Goal: Communication & Community: Share content

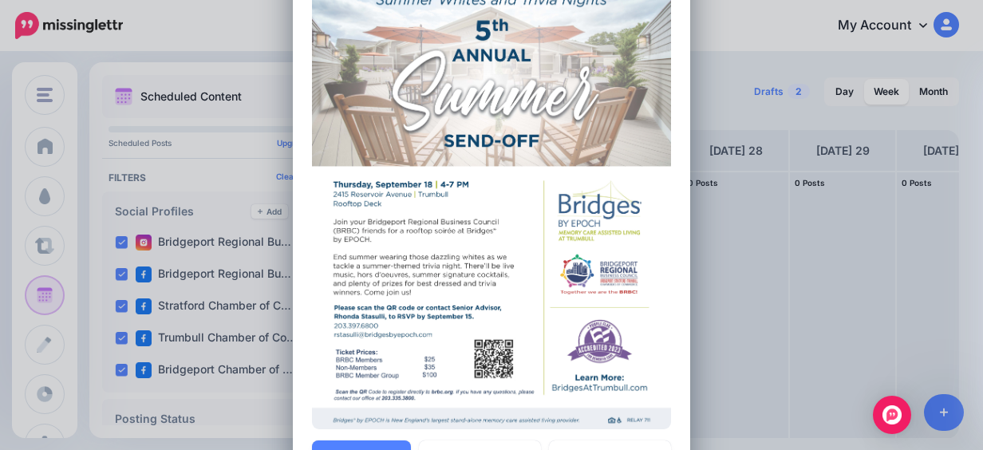
scroll to position [563, 0]
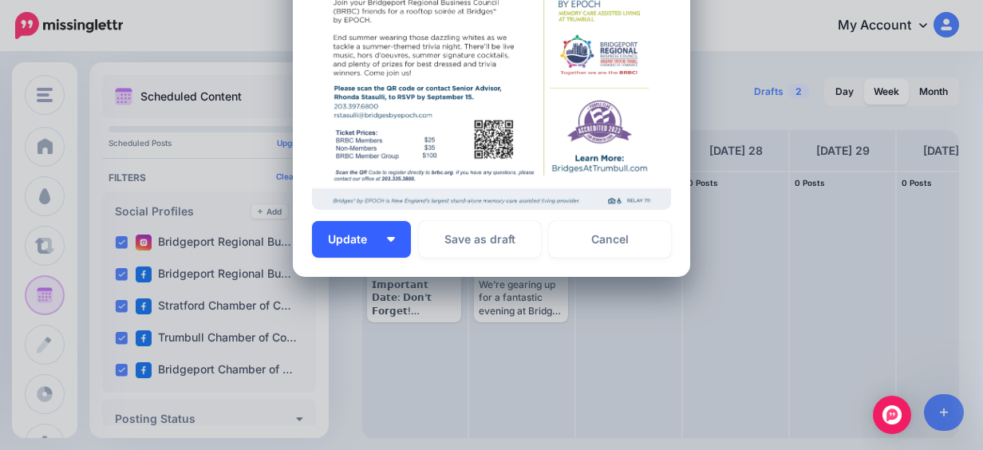
click at [377, 241] on button "Update" at bounding box center [361, 239] width 99 height 37
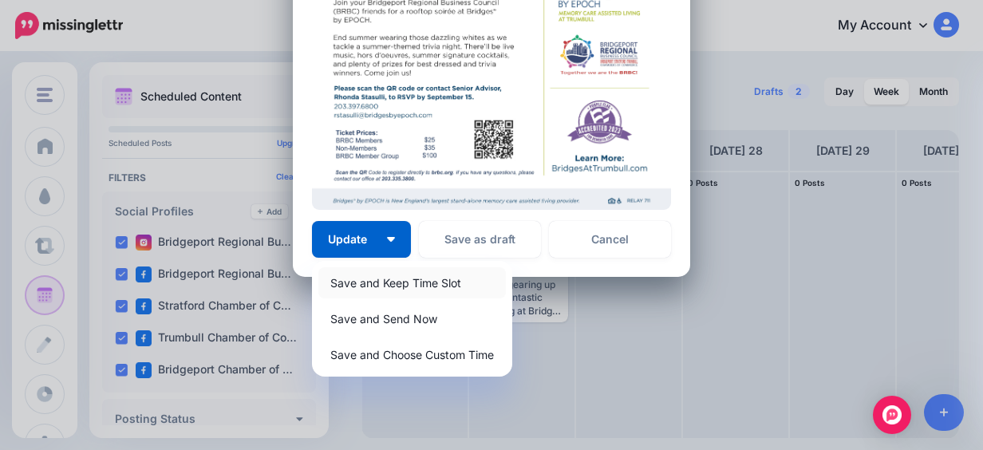
click at [398, 276] on link "Save and Keep Time Slot" at bounding box center [412, 282] width 188 height 31
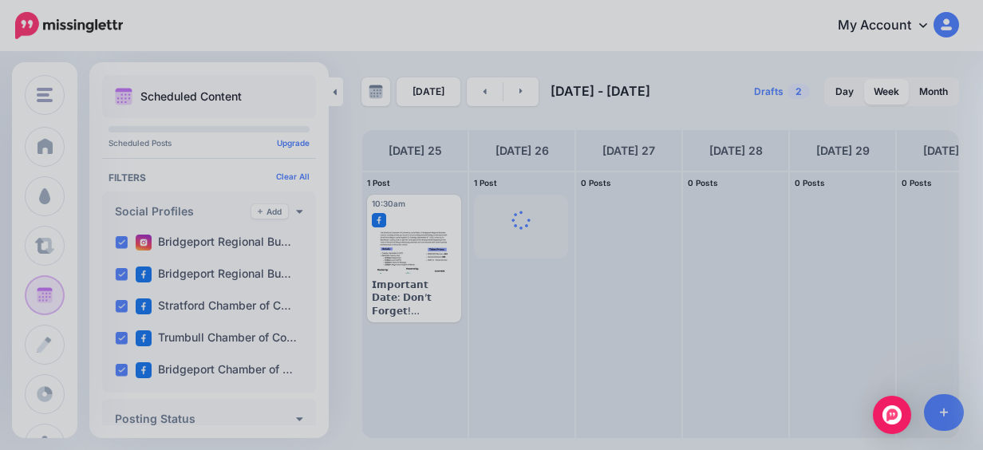
scroll to position [435, 0]
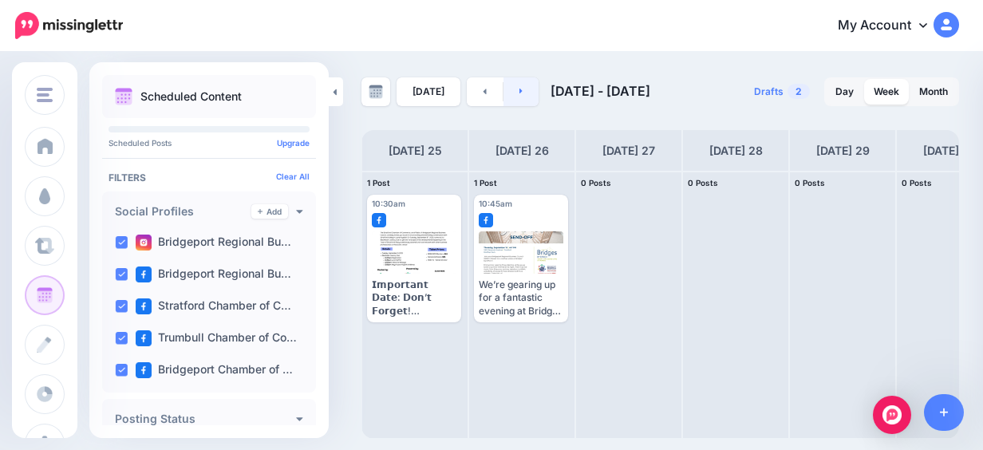
click at [524, 96] on link at bounding box center [522, 91] width 36 height 29
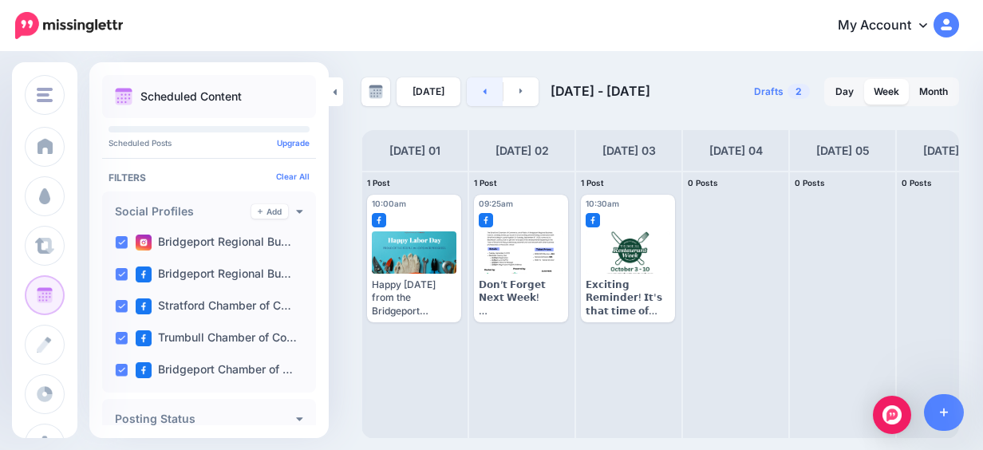
click at [488, 99] on link at bounding box center [485, 91] width 36 height 29
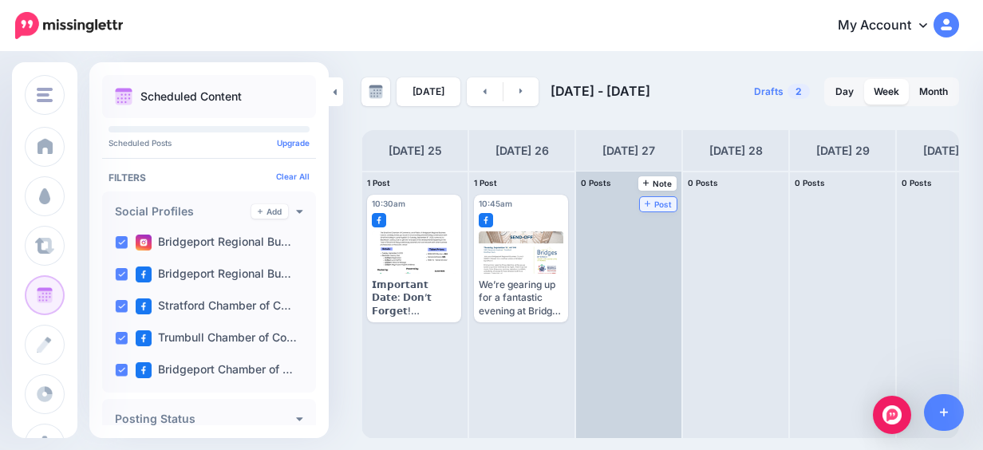
click at [656, 201] on span "Post" at bounding box center [659, 204] width 28 height 8
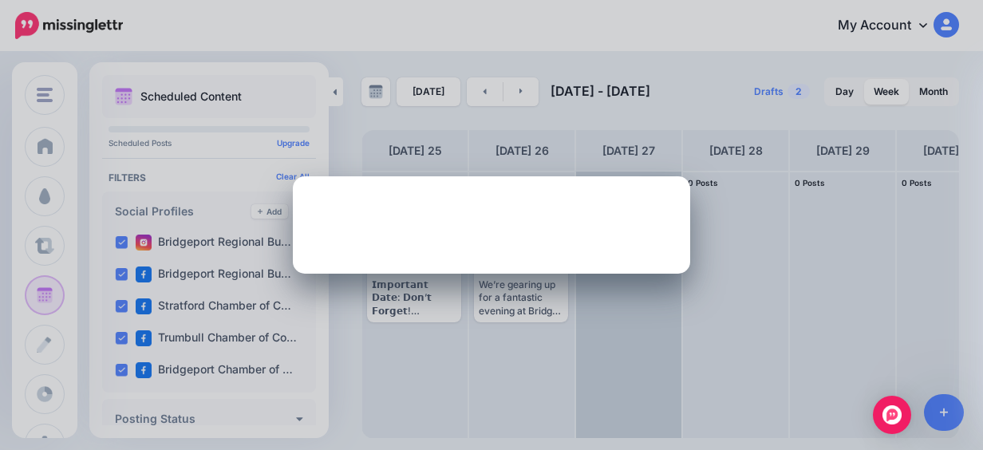
scroll to position [0, 0]
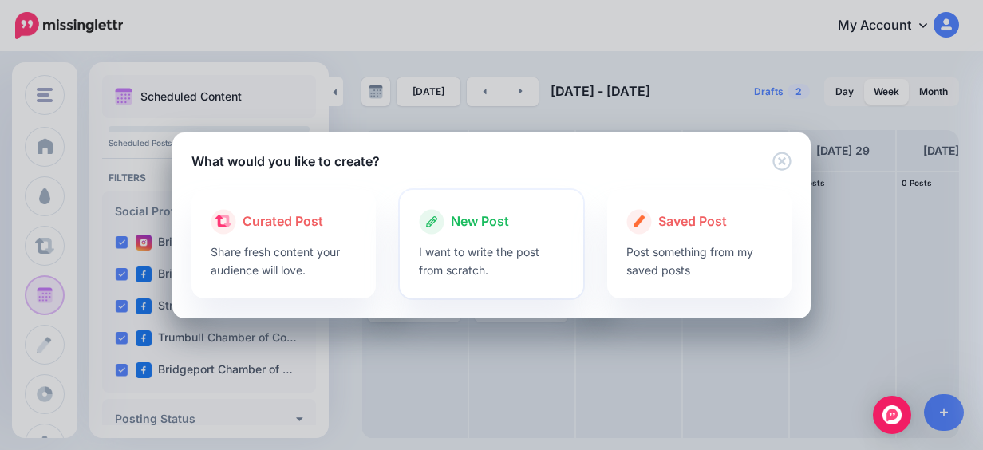
click at [558, 218] on div "New Post" at bounding box center [492, 222] width 146 height 26
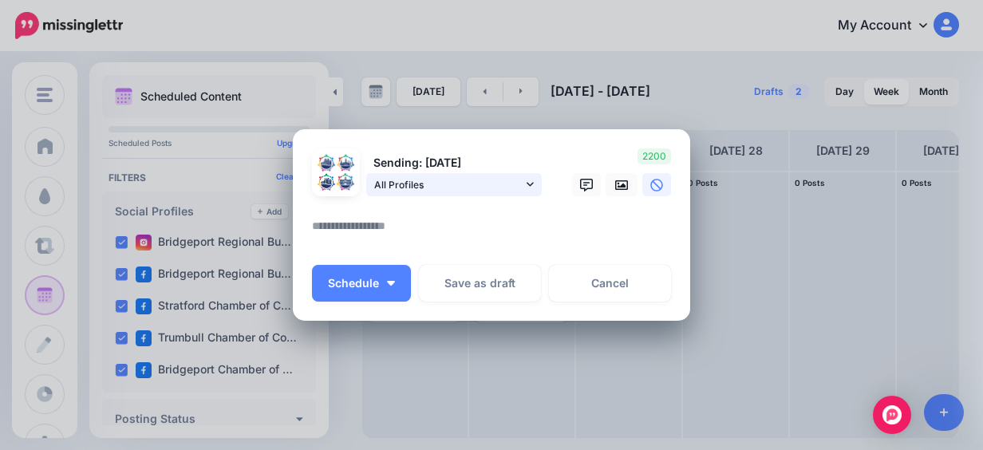
click at [514, 188] on span "All Profiles" at bounding box center [448, 184] width 148 height 17
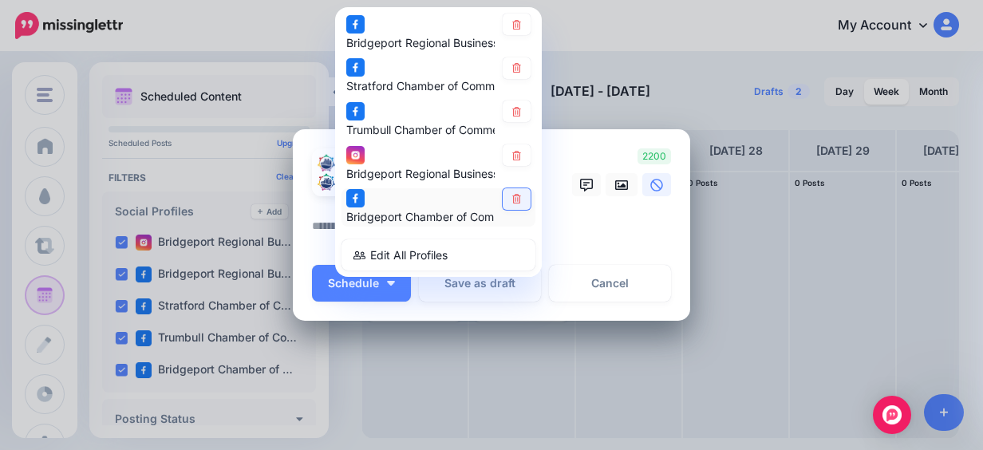
click at [514, 188] on link at bounding box center [517, 199] width 28 height 22
click at [512, 158] on icon at bounding box center [517, 156] width 12 height 10
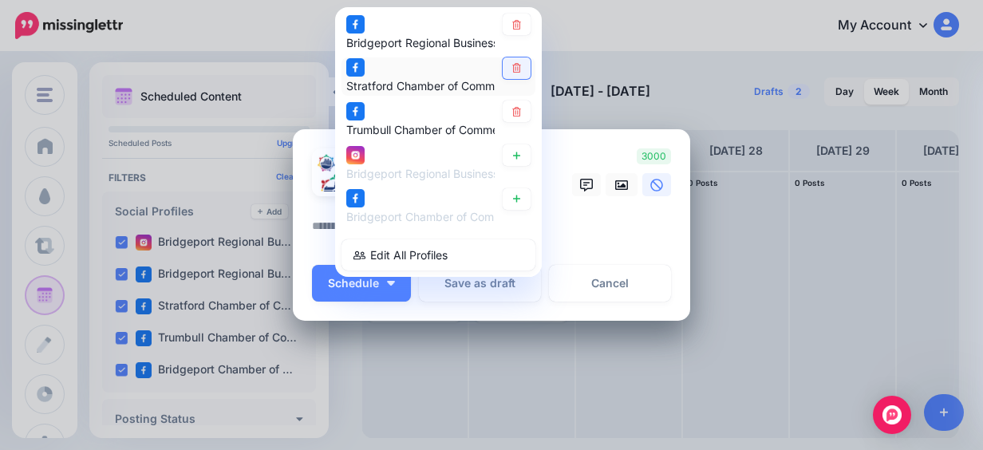
click at [504, 73] on link at bounding box center [517, 68] width 28 height 22
click at [588, 217] on textarea at bounding box center [495, 231] width 367 height 31
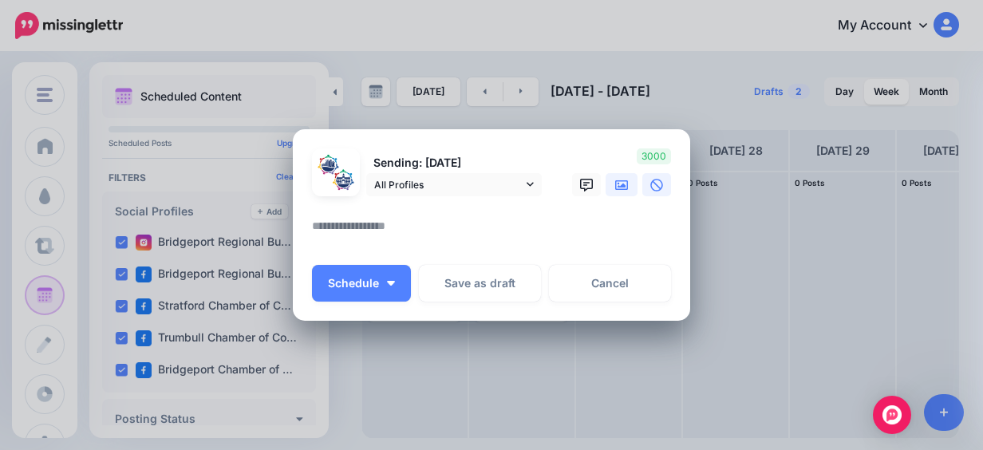
click at [620, 179] on icon at bounding box center [621, 185] width 13 height 13
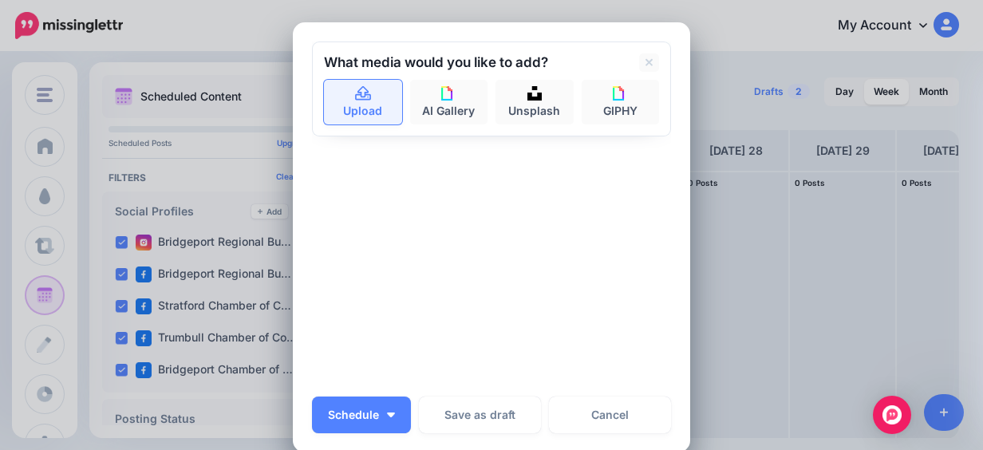
click at [355, 91] on icon at bounding box center [363, 93] width 16 height 14
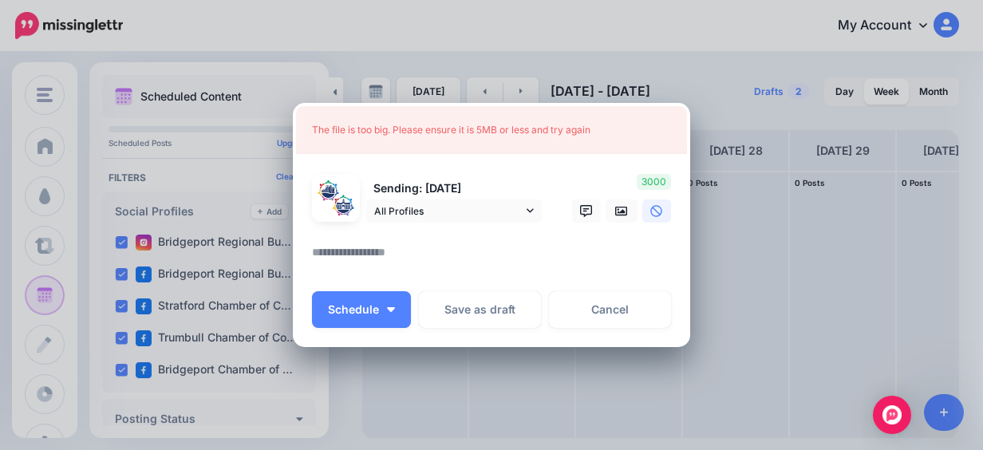
click at [364, 267] on textarea at bounding box center [495, 258] width 367 height 31
click at [615, 207] on icon at bounding box center [621, 211] width 13 height 10
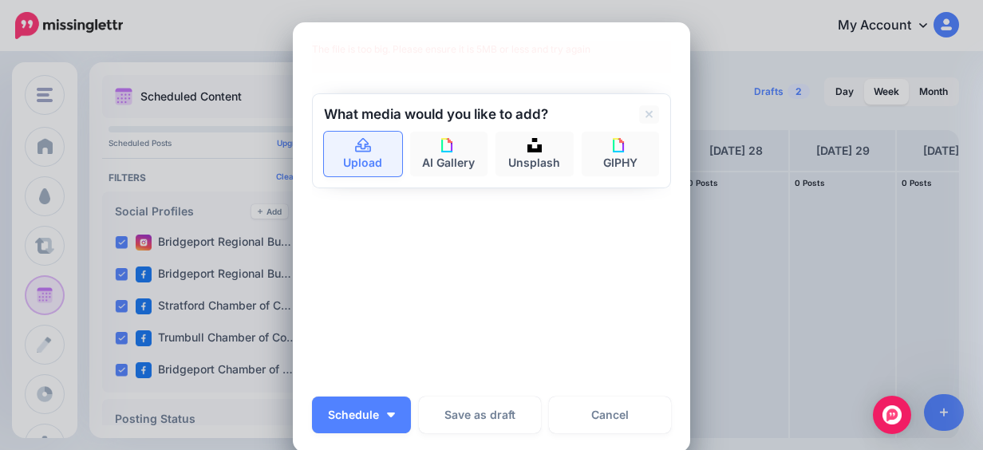
click at [373, 152] on link "Upload" at bounding box center [363, 154] width 78 height 45
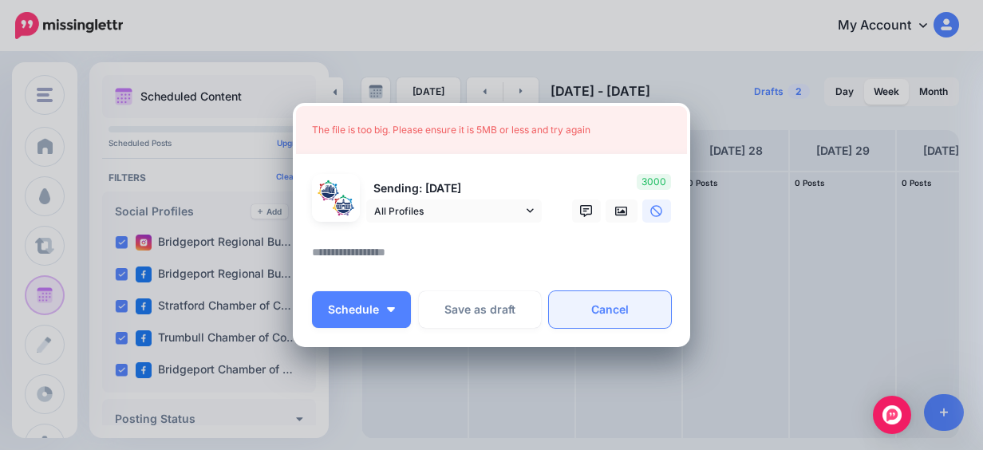
click at [571, 302] on link "Cancel" at bounding box center [610, 309] width 122 height 37
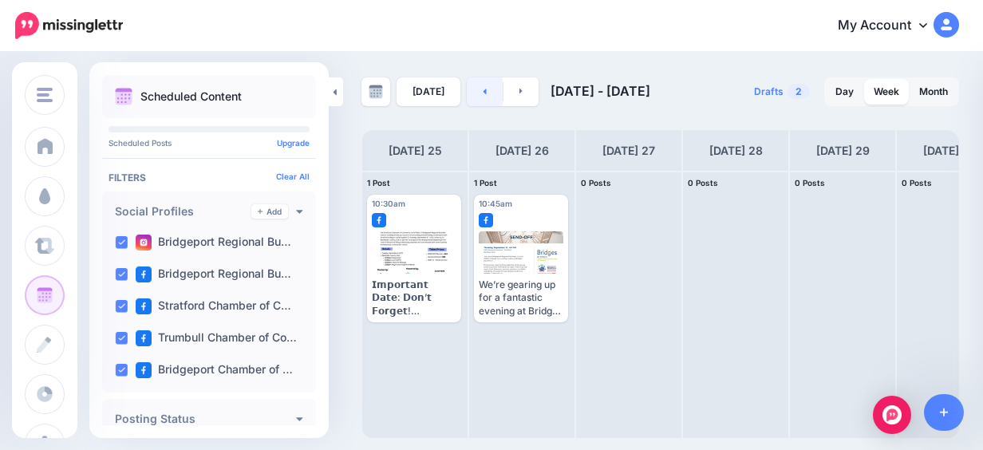
click at [484, 93] on link at bounding box center [485, 91] width 36 height 29
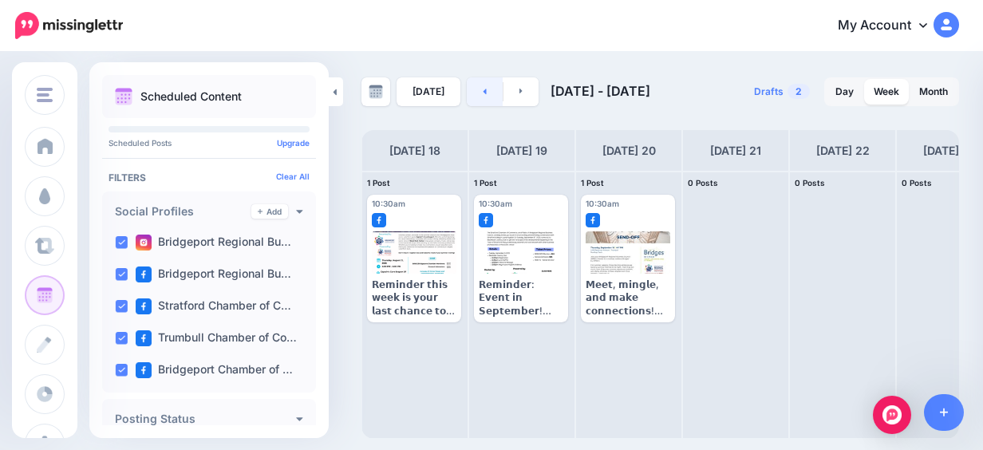
click at [484, 93] on link at bounding box center [485, 91] width 36 height 29
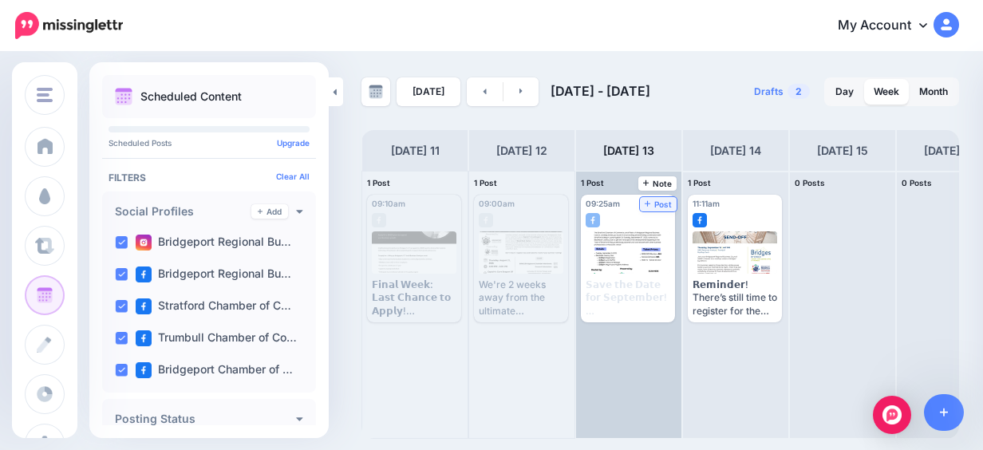
click at [657, 206] on span "Post" at bounding box center [659, 204] width 28 height 8
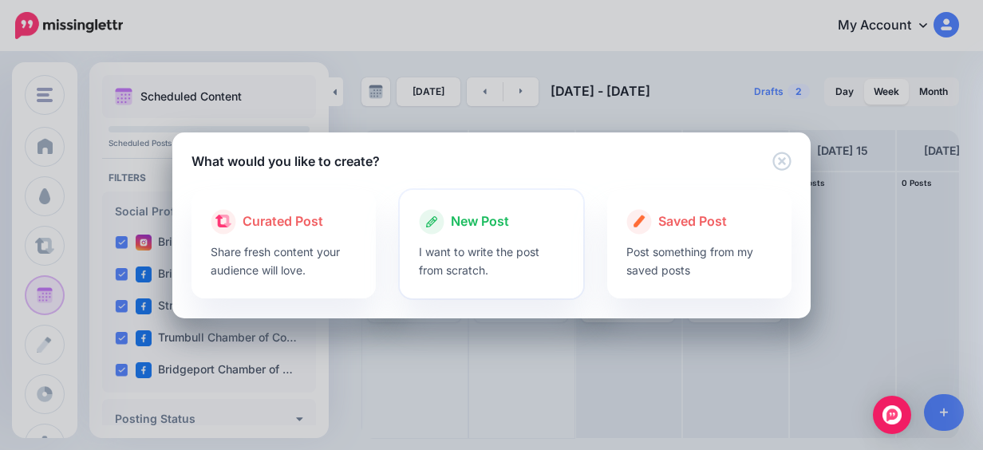
click at [522, 235] on div at bounding box center [492, 239] width 146 height 8
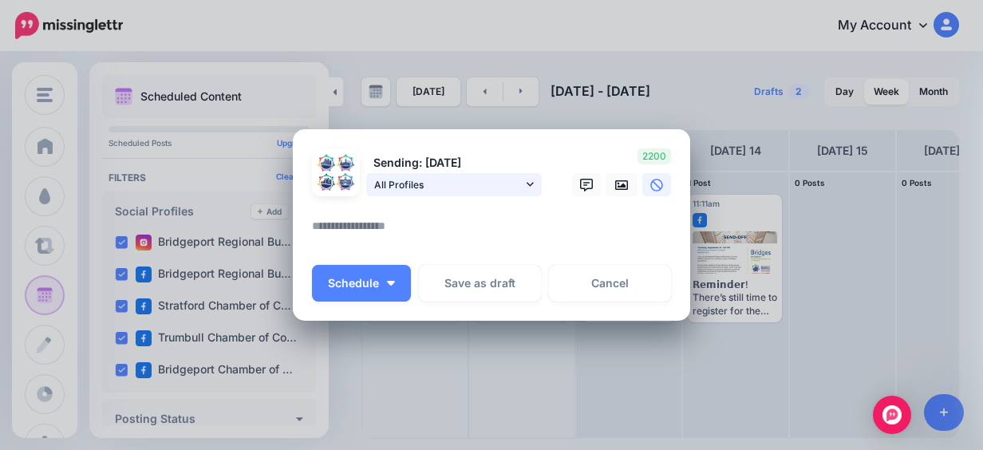
click at [491, 188] on span "All Profiles" at bounding box center [448, 184] width 148 height 17
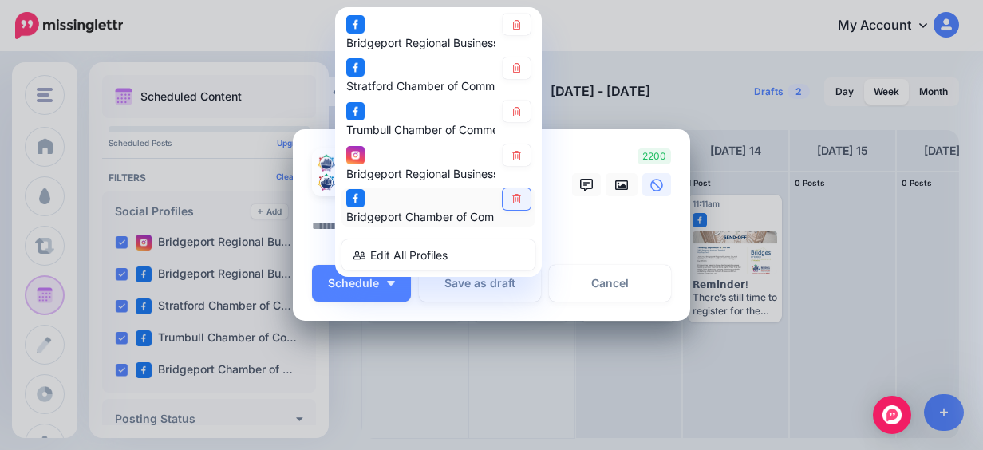
click at [505, 204] on link at bounding box center [517, 199] width 28 height 22
click at [512, 157] on icon at bounding box center [516, 156] width 9 height 10
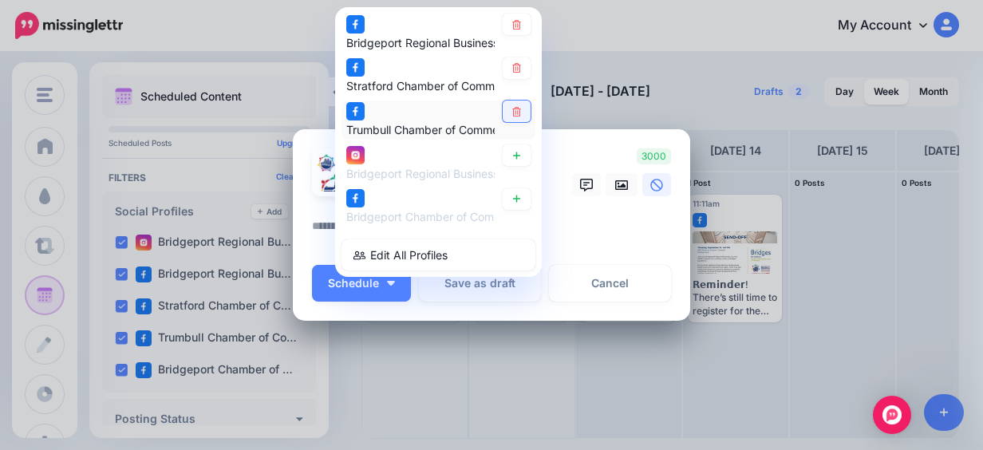
click at [508, 120] on link at bounding box center [517, 112] width 28 height 22
click at [583, 220] on textarea at bounding box center [495, 231] width 367 height 31
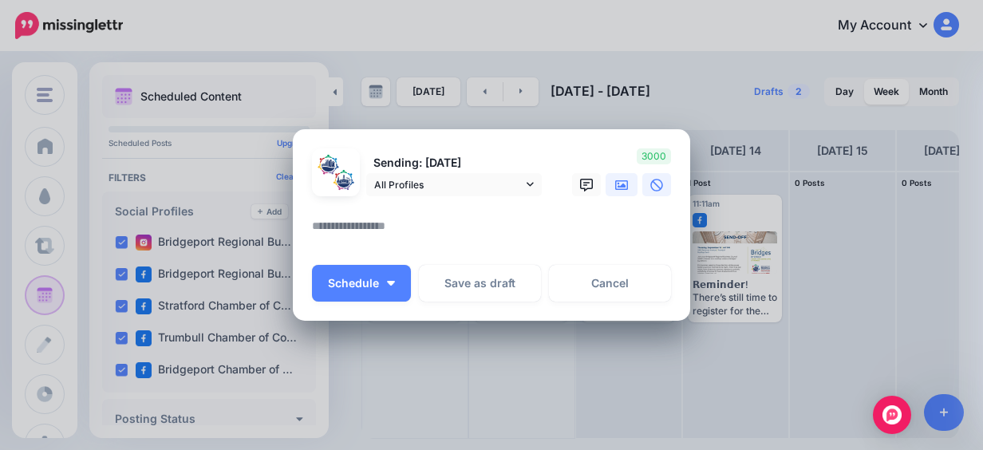
click at [615, 190] on icon at bounding box center [621, 185] width 13 height 13
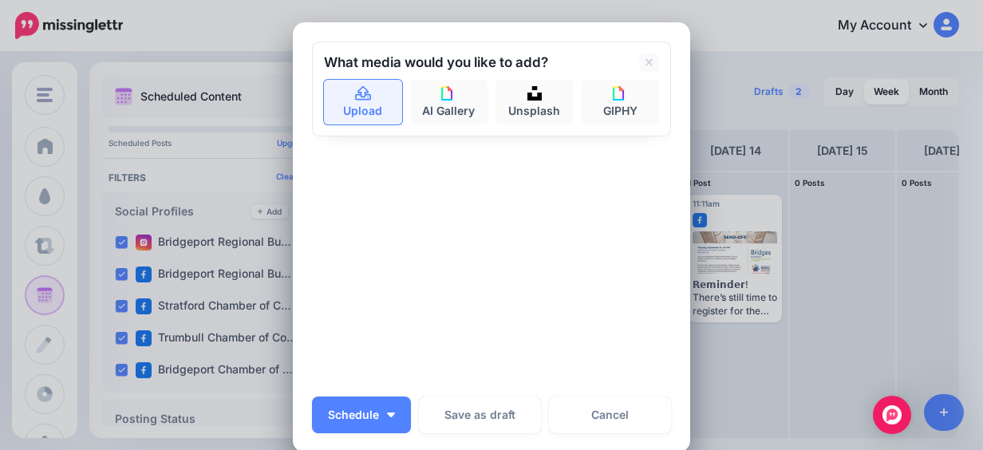
click at [375, 105] on link "Upload" at bounding box center [363, 102] width 78 height 45
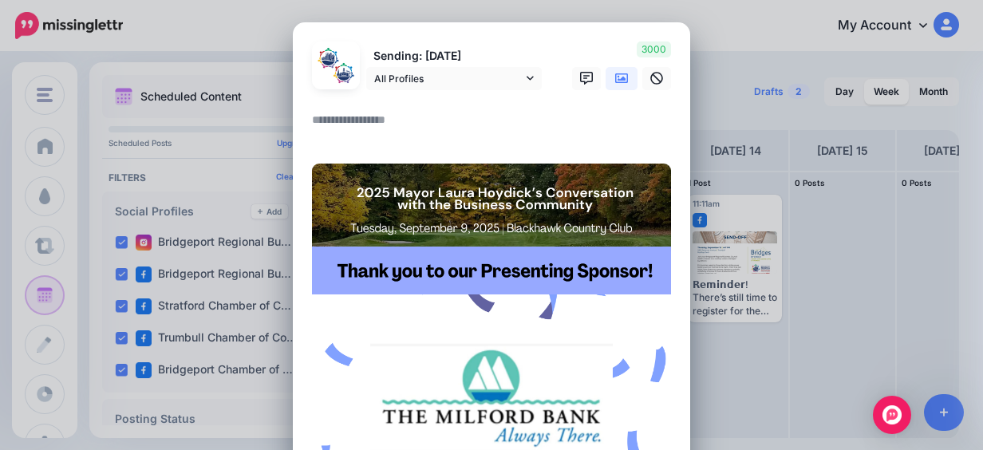
click at [318, 117] on textarea at bounding box center [495, 125] width 367 height 31
paste textarea "**********"
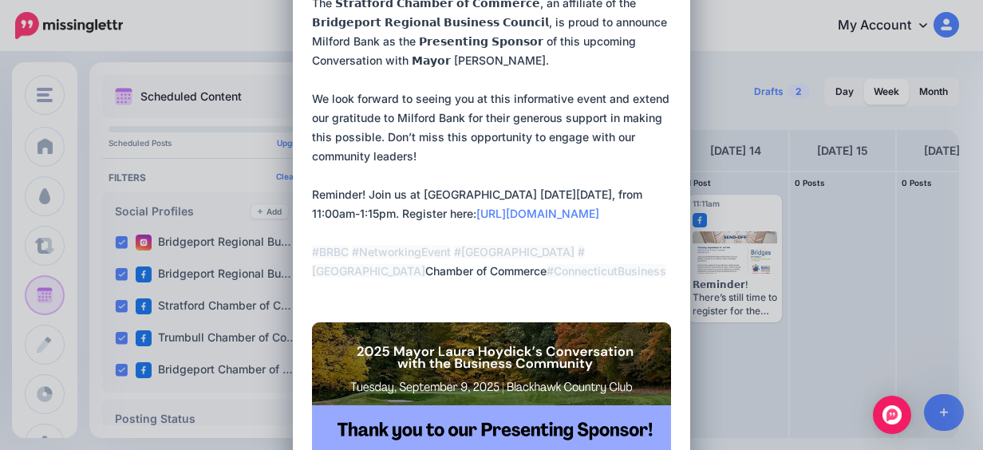
scroll to position [156, 0]
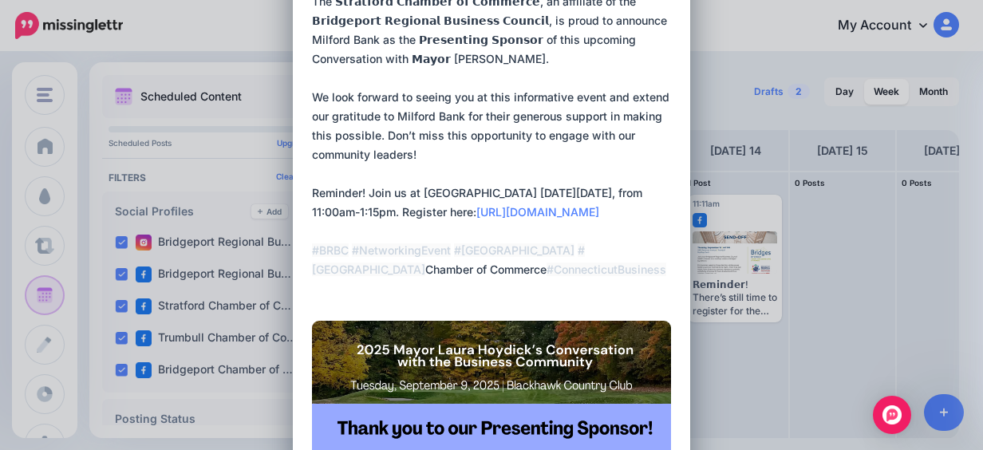
click at [580, 271] on textarea "**********" at bounding box center [495, 126] width 367 height 345
click at [627, 273] on textarea "**********" at bounding box center [495, 126] width 367 height 345
click at [358, 286] on textarea "**********" at bounding box center [495, 126] width 367 height 345
click at [579, 253] on textarea "**********" at bounding box center [495, 126] width 367 height 345
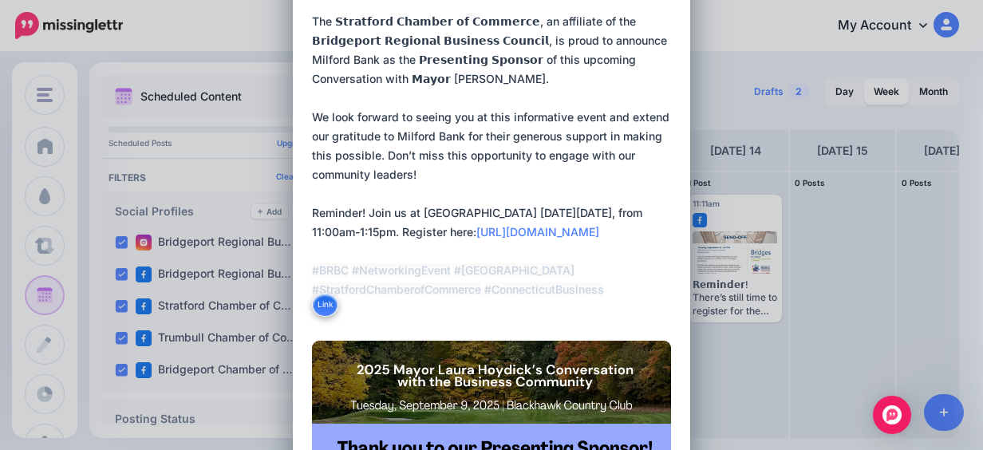
scroll to position [136, 0]
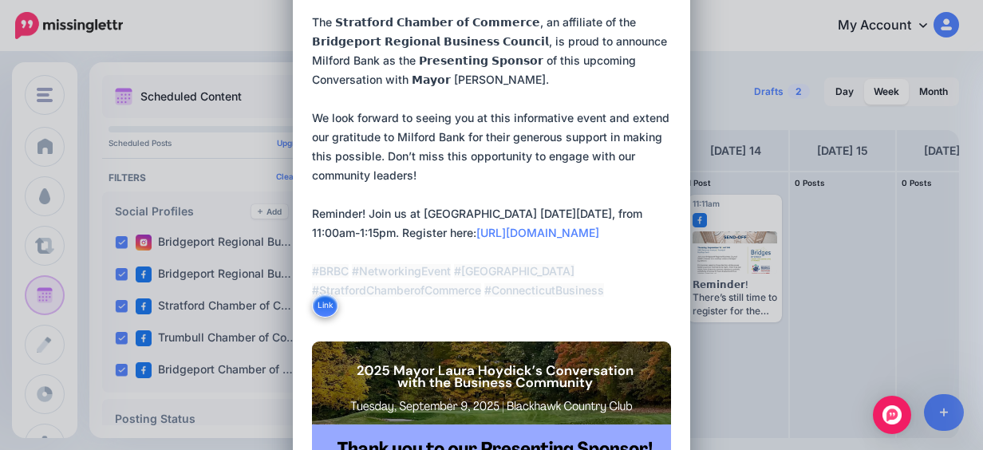
drag, startPoint x: 366, startPoint y: 215, endPoint x: 350, endPoint y: 216, distance: 16.0
click at [350, 216] on textarea "**********" at bounding box center [495, 146] width 367 height 345
click at [304, 214] on div "Loading Sending: [DATE] All Profiles" at bounding box center [491, 372] width 397 height 970
drag, startPoint x: 306, startPoint y: 212, endPoint x: 362, endPoint y: 220, distance: 55.6
click at [362, 220] on textarea "**********" at bounding box center [495, 146] width 367 height 345
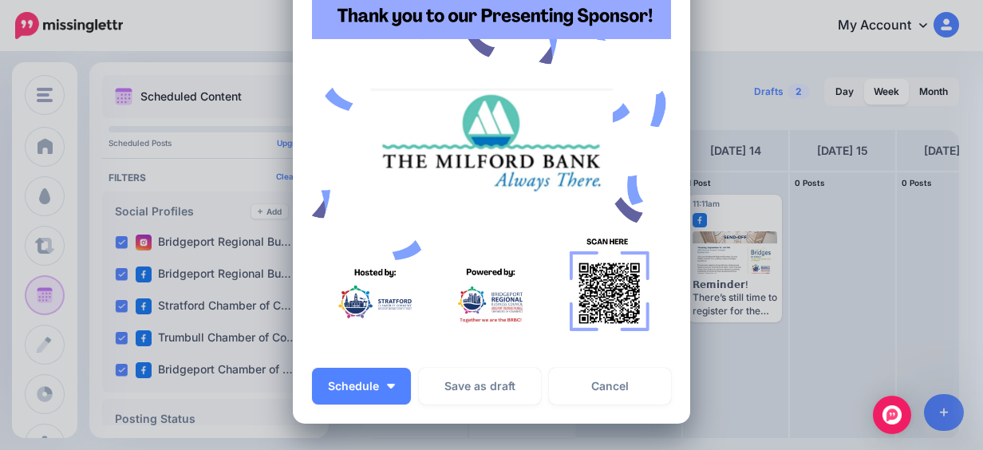
scroll to position [697, 0]
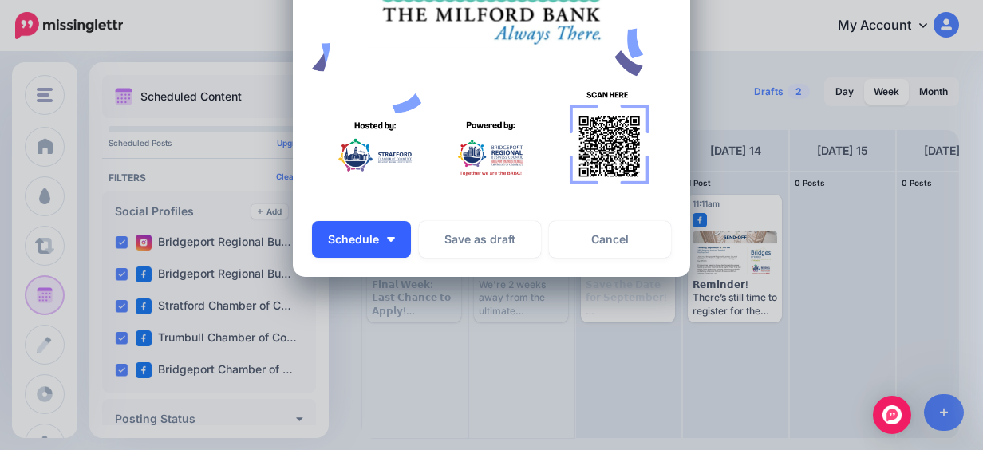
type textarea "**********"
click at [380, 247] on button "Schedule" at bounding box center [361, 239] width 99 height 37
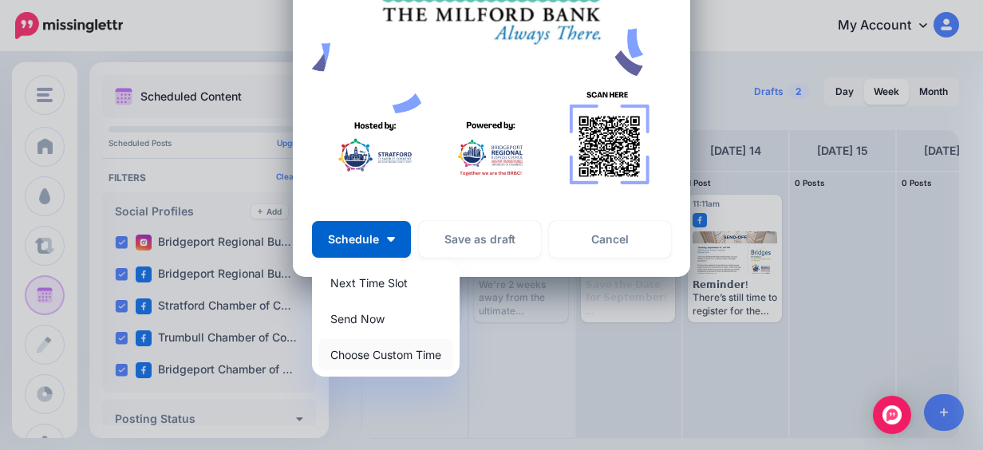
click at [398, 360] on link "Choose Custom Time" at bounding box center [385, 354] width 135 height 31
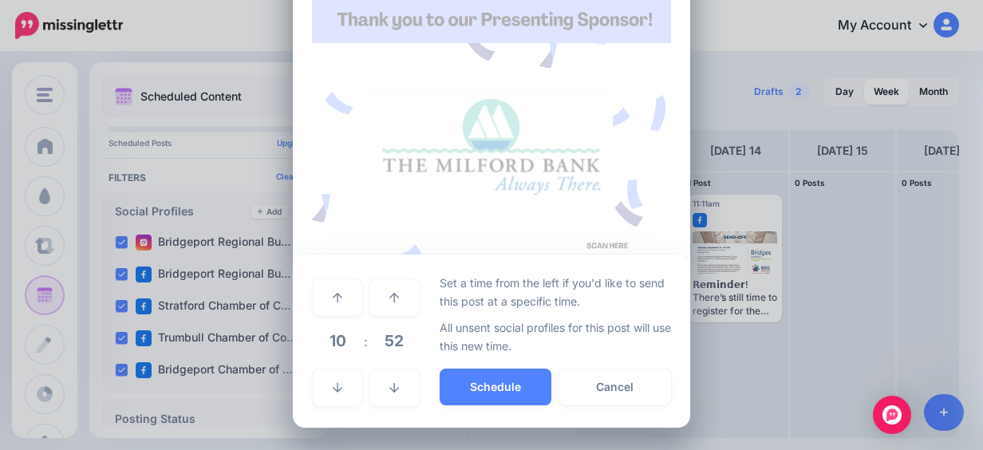
scroll to position [546, 0]
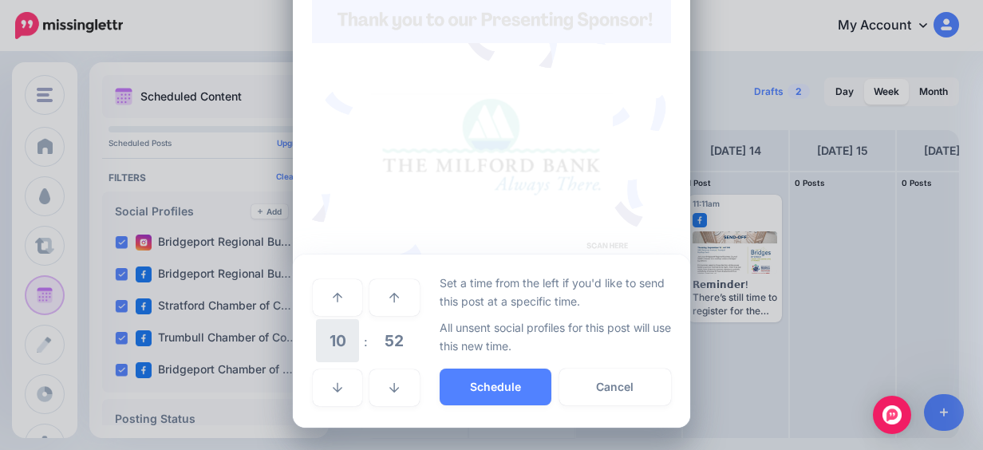
click at [346, 351] on span "10" at bounding box center [337, 340] width 43 height 43
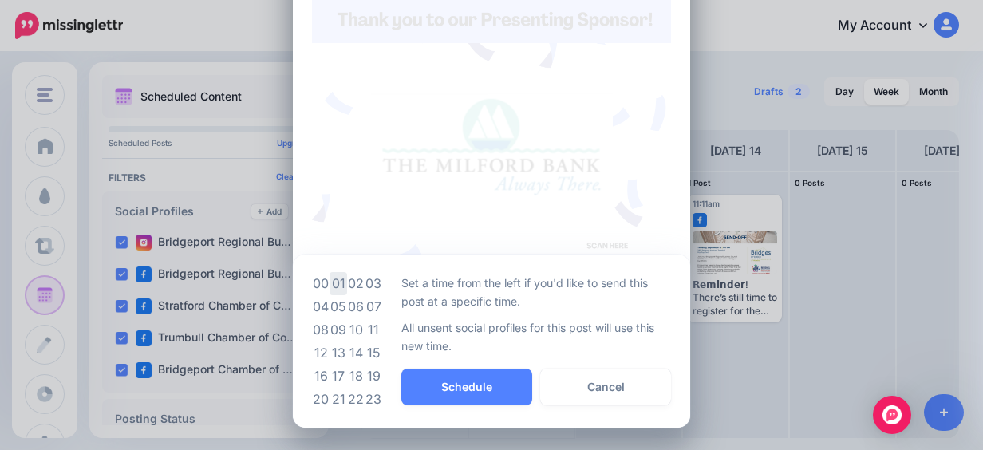
click at [330, 284] on td "01" at bounding box center [339, 283] width 18 height 23
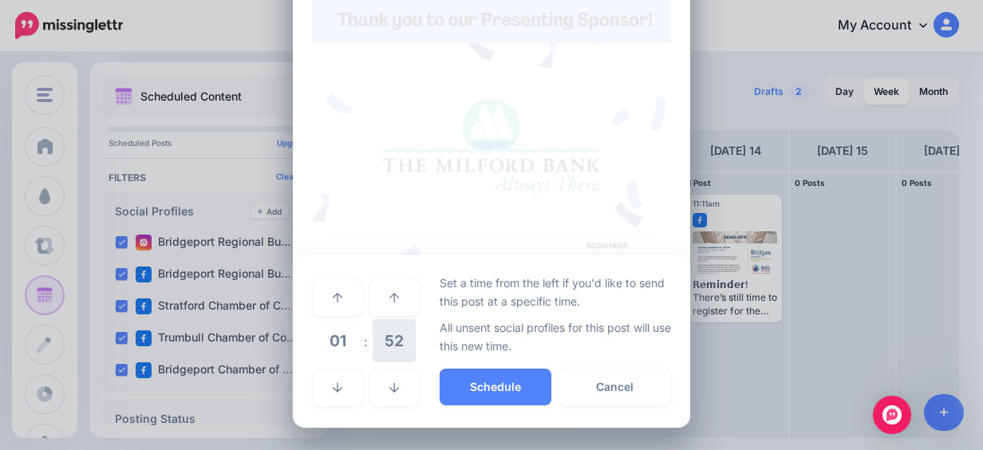
click at [389, 342] on span "52" at bounding box center [394, 340] width 43 height 43
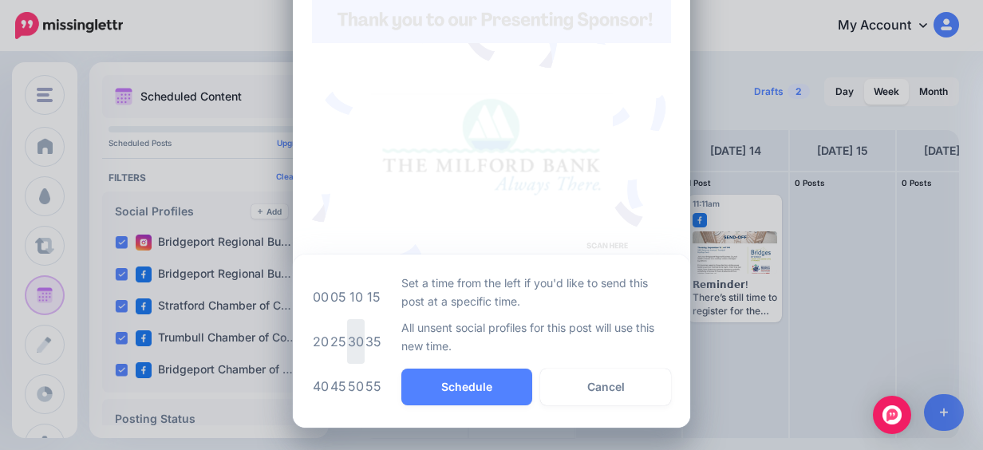
click at [352, 336] on td "30" at bounding box center [356, 341] width 18 height 45
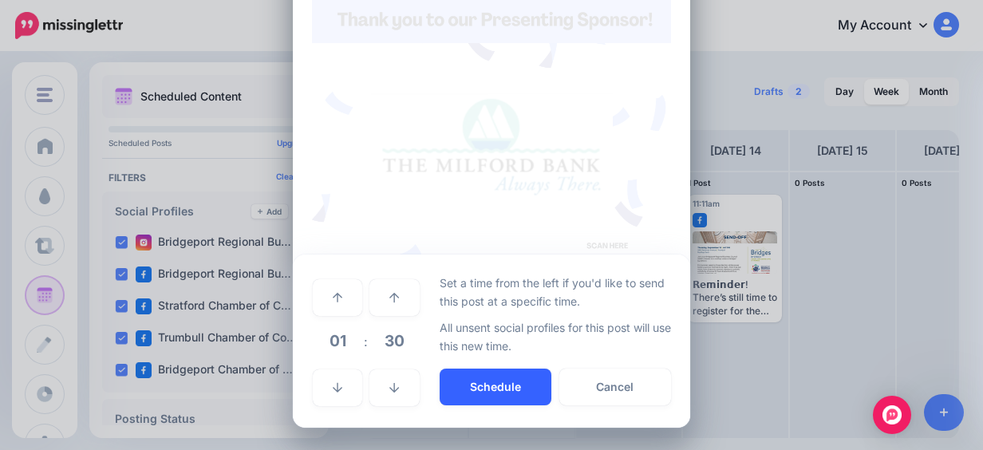
click at [469, 386] on button "Schedule" at bounding box center [496, 387] width 112 height 37
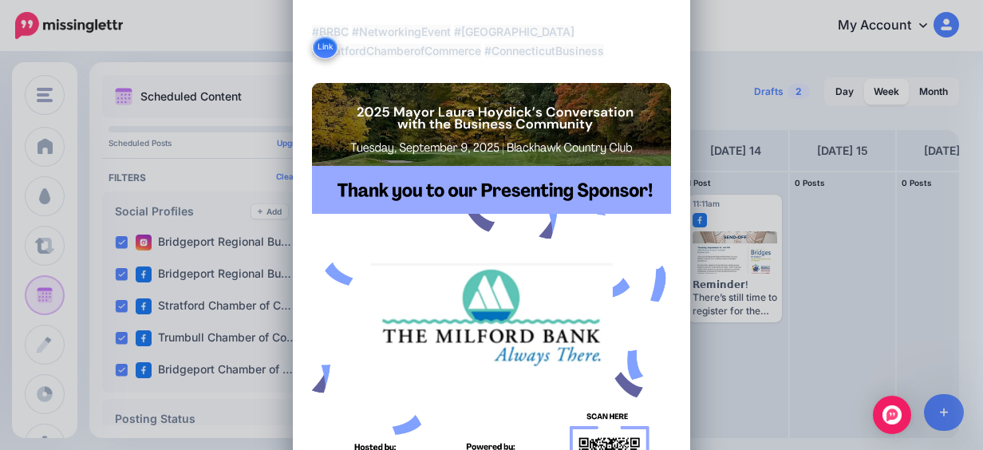
scroll to position [765, 0]
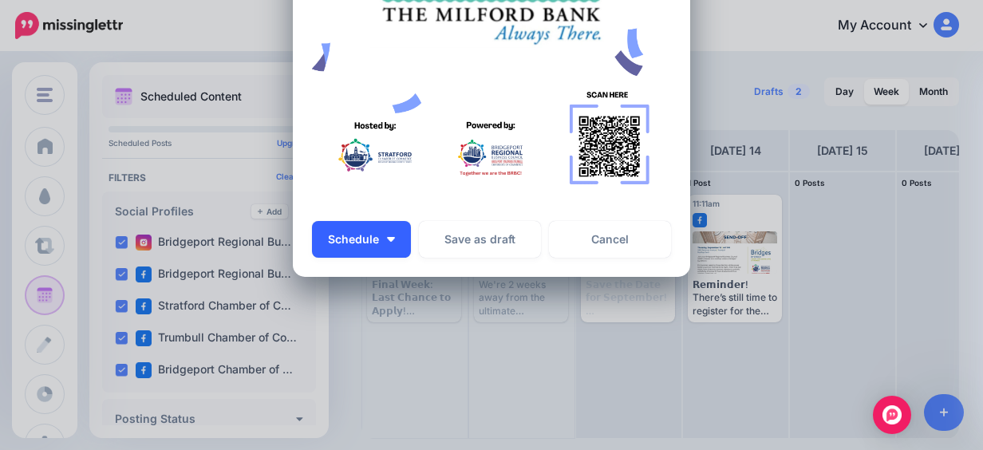
click at [387, 241] on img "button" at bounding box center [391, 239] width 8 height 5
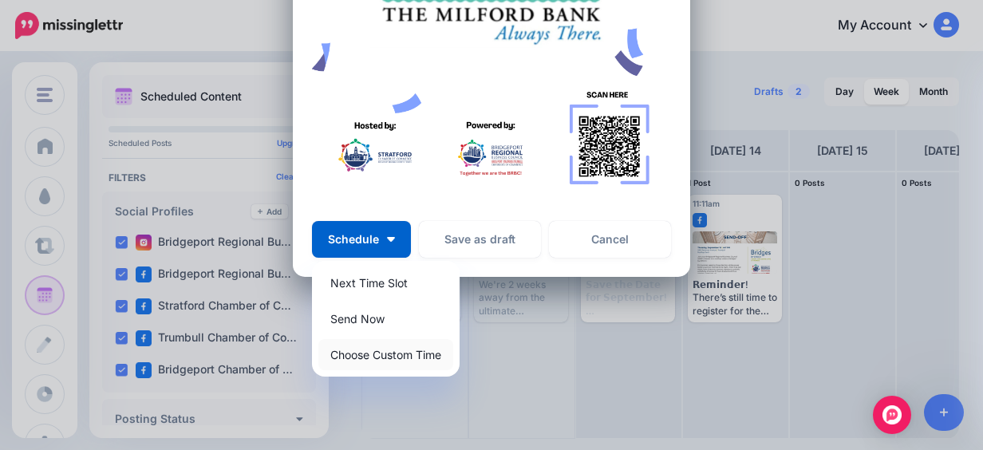
click at [376, 358] on link "Choose Custom Time" at bounding box center [385, 354] width 135 height 31
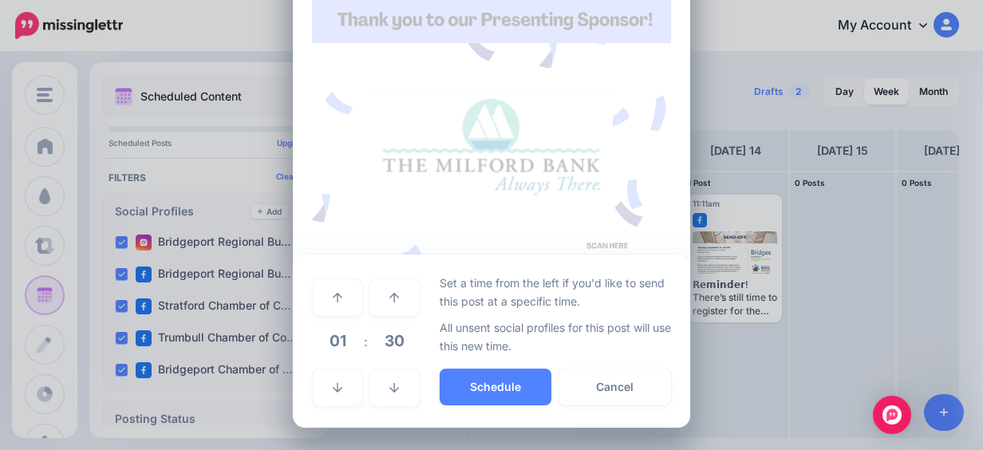
scroll to position [614, 0]
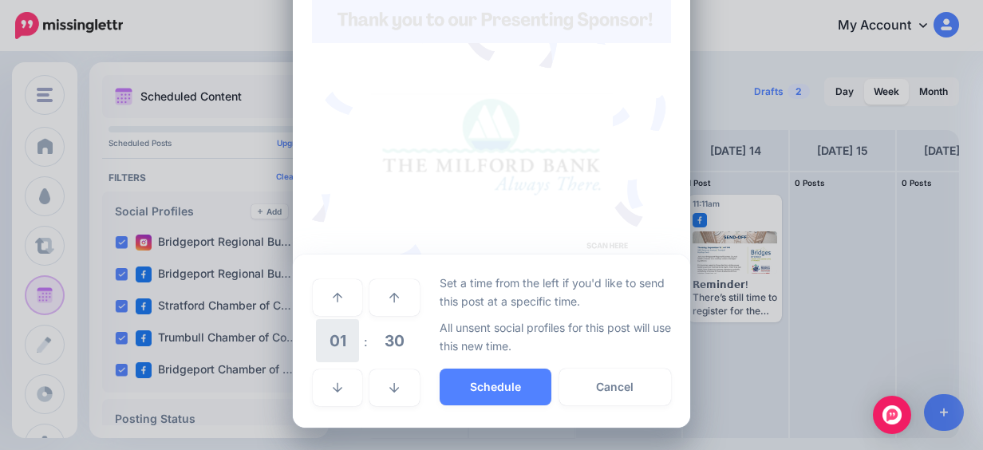
click at [351, 350] on span "01" at bounding box center [337, 340] width 43 height 43
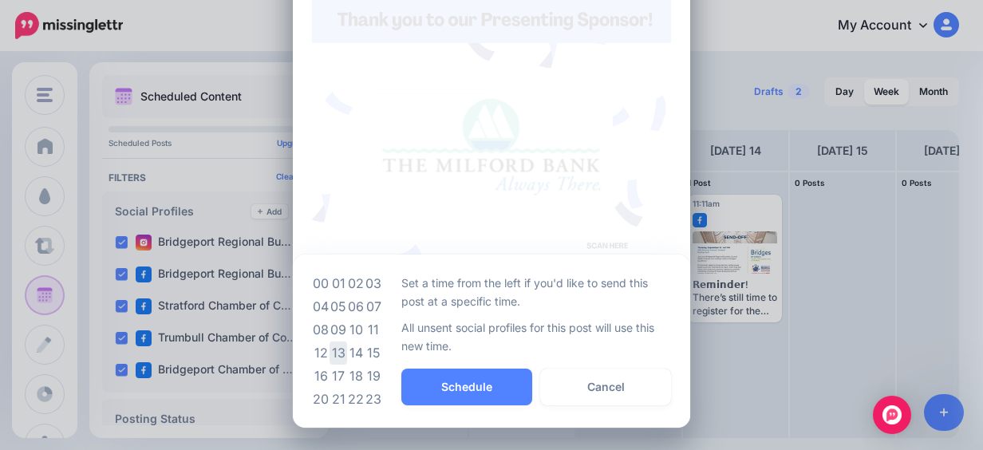
click at [330, 358] on td "13" at bounding box center [339, 353] width 18 height 23
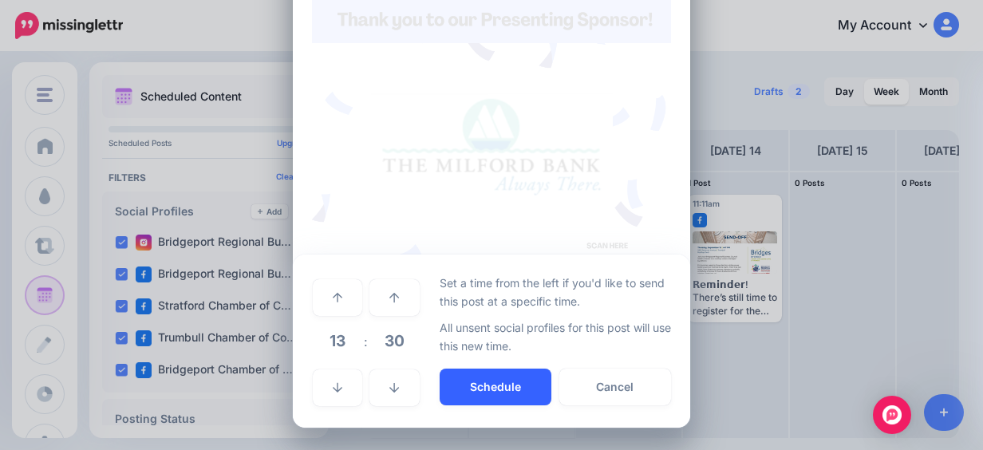
click at [478, 382] on button "Schedule" at bounding box center [496, 387] width 112 height 37
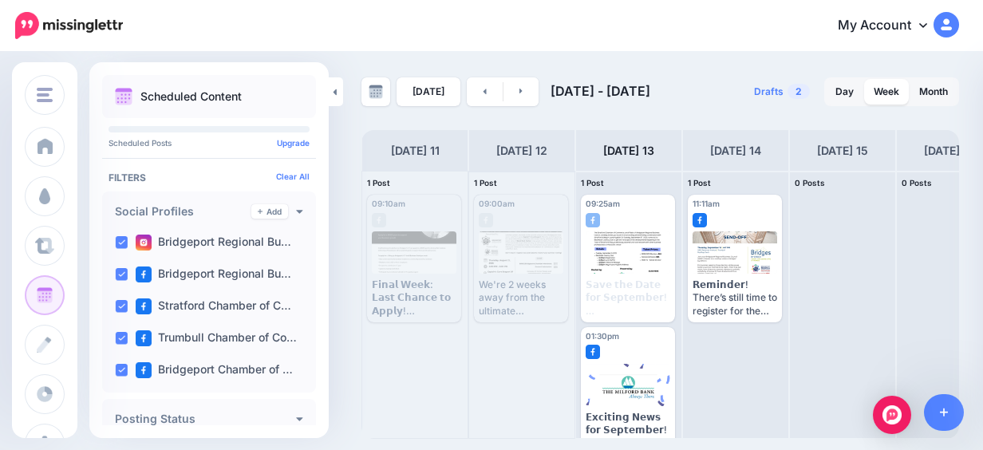
scroll to position [0, 150]
